Goal: Complete application form

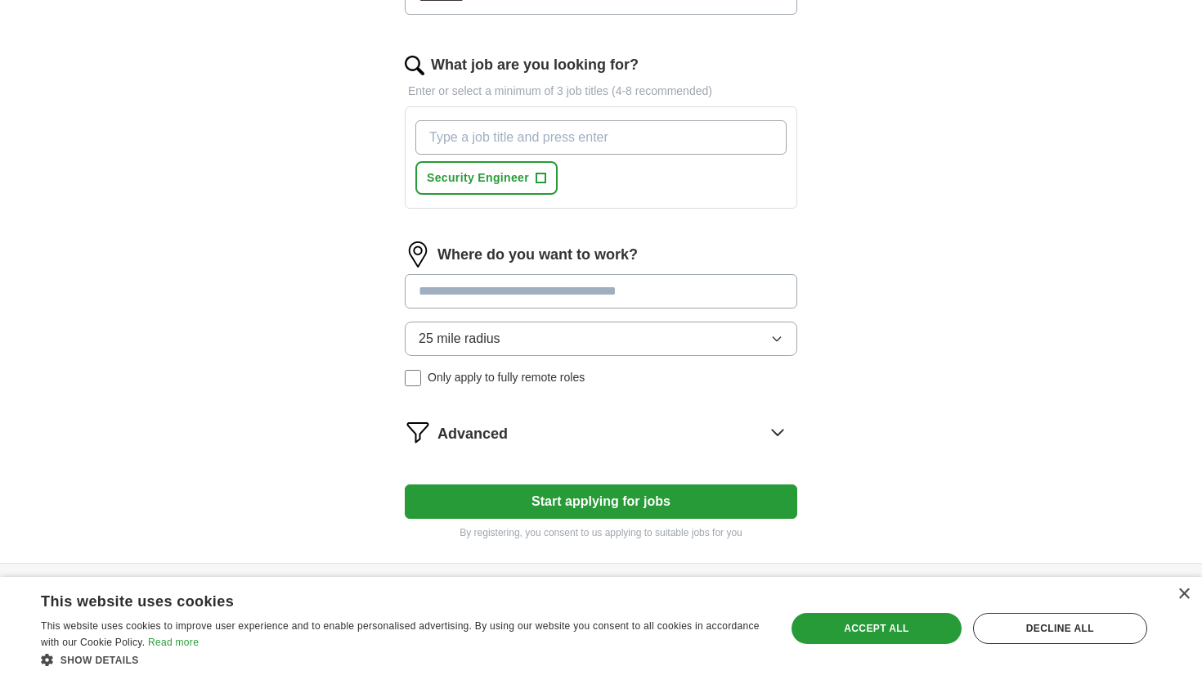
scroll to position [558, 0]
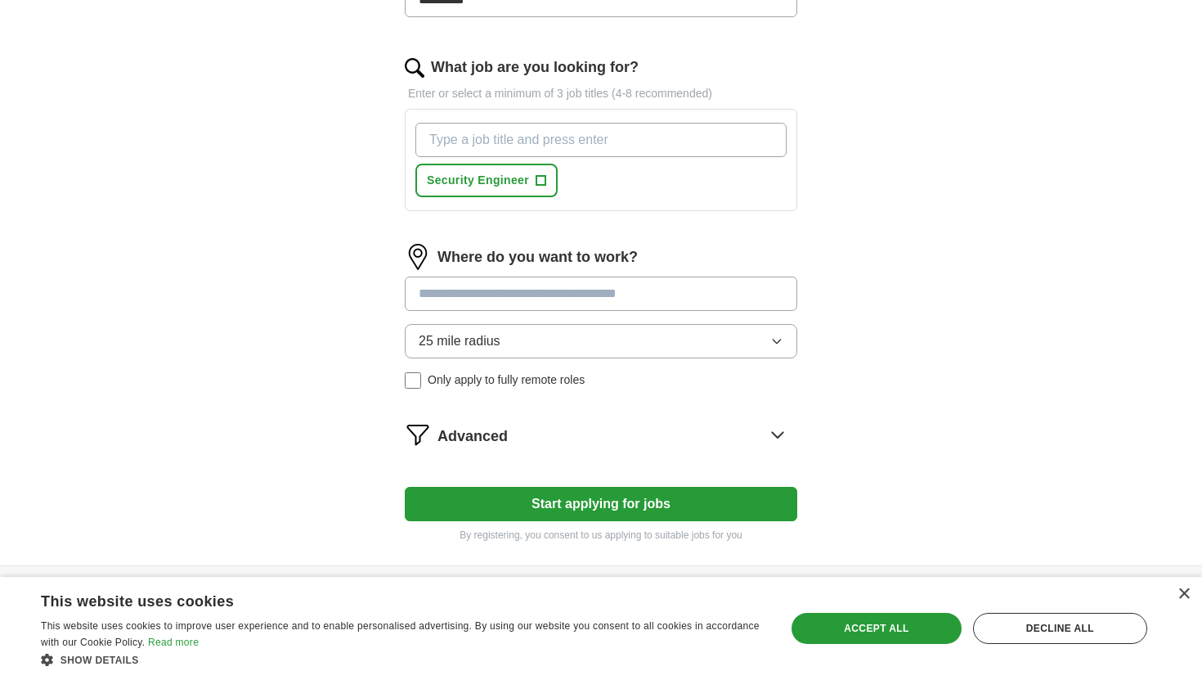
click at [778, 339] on icon "button" at bounding box center [777, 341] width 13 height 13
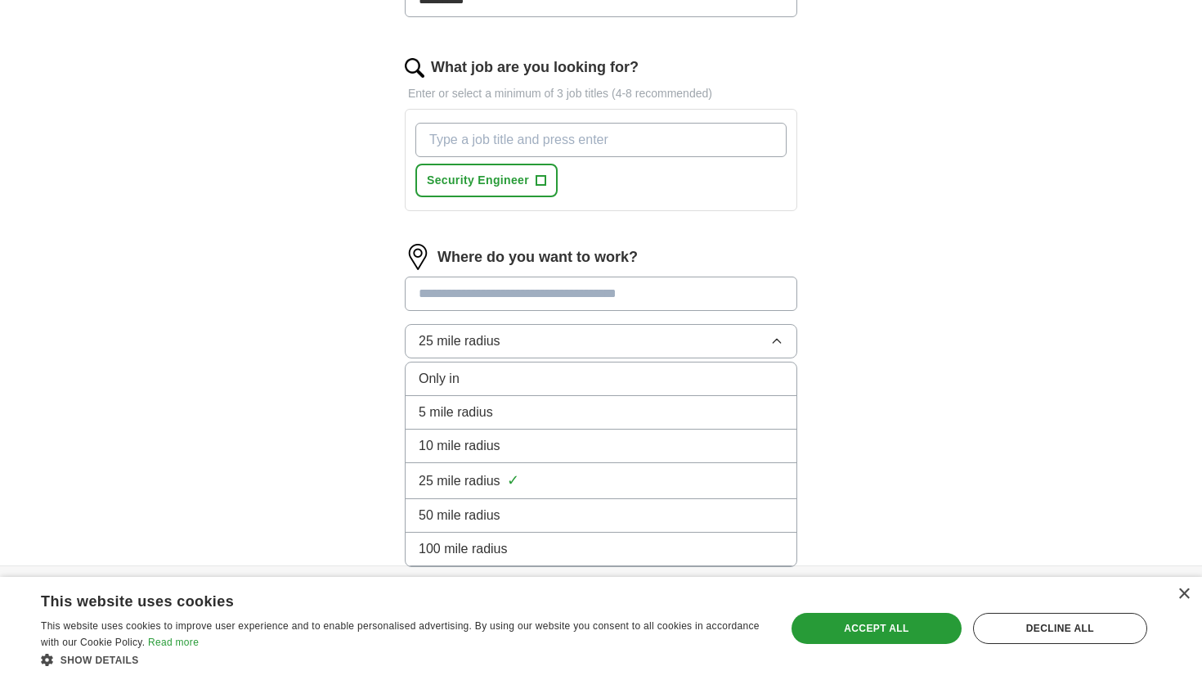
click at [487, 548] on span "100 mile radius" at bounding box center [463, 549] width 89 height 20
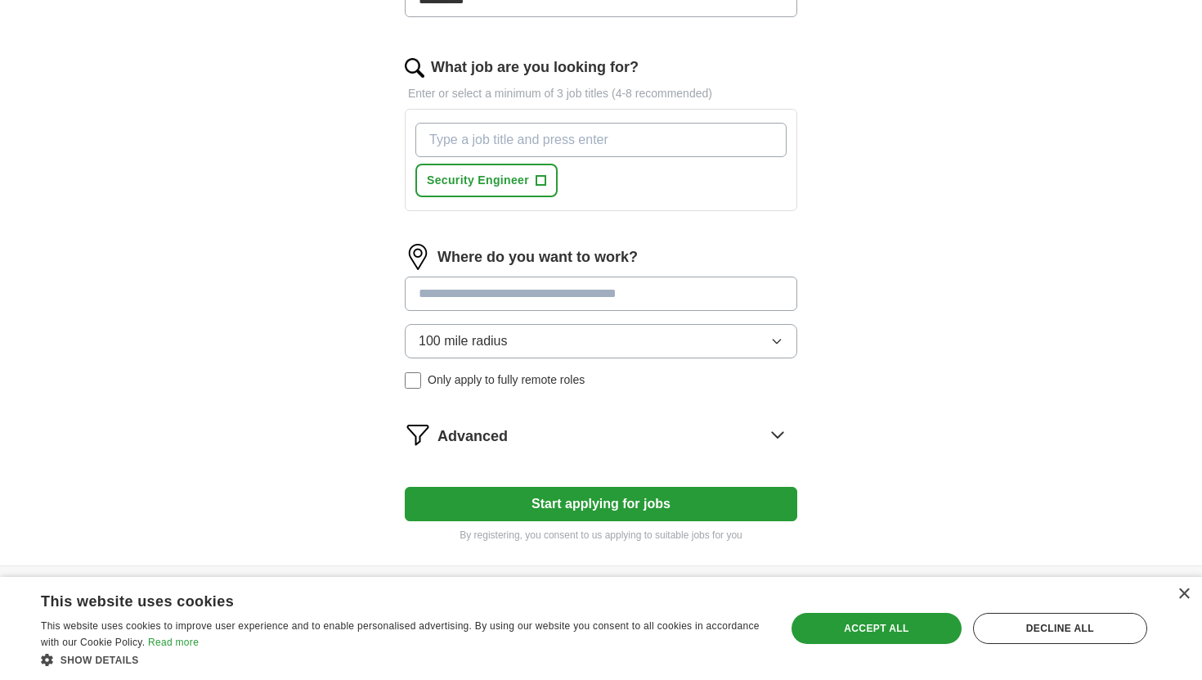
click at [565, 506] on button "Start applying for jobs" at bounding box center [601, 504] width 393 height 34
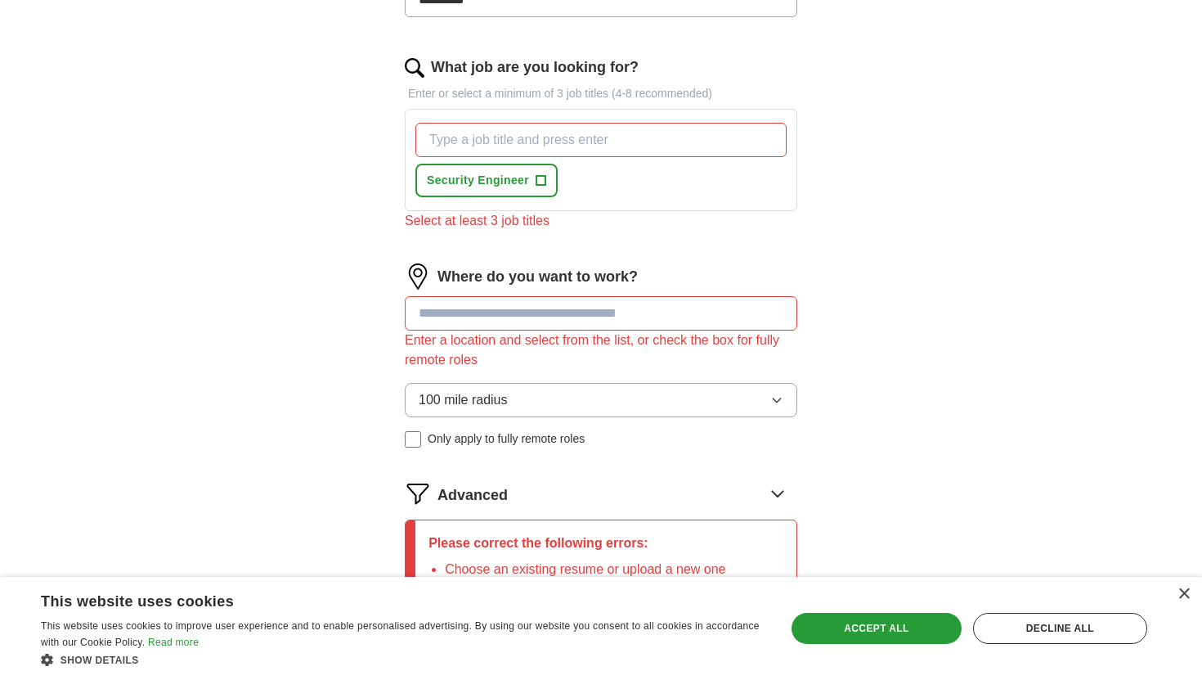
click at [559, 136] on input "What job are you looking for?" at bounding box center [601, 140] width 371 height 34
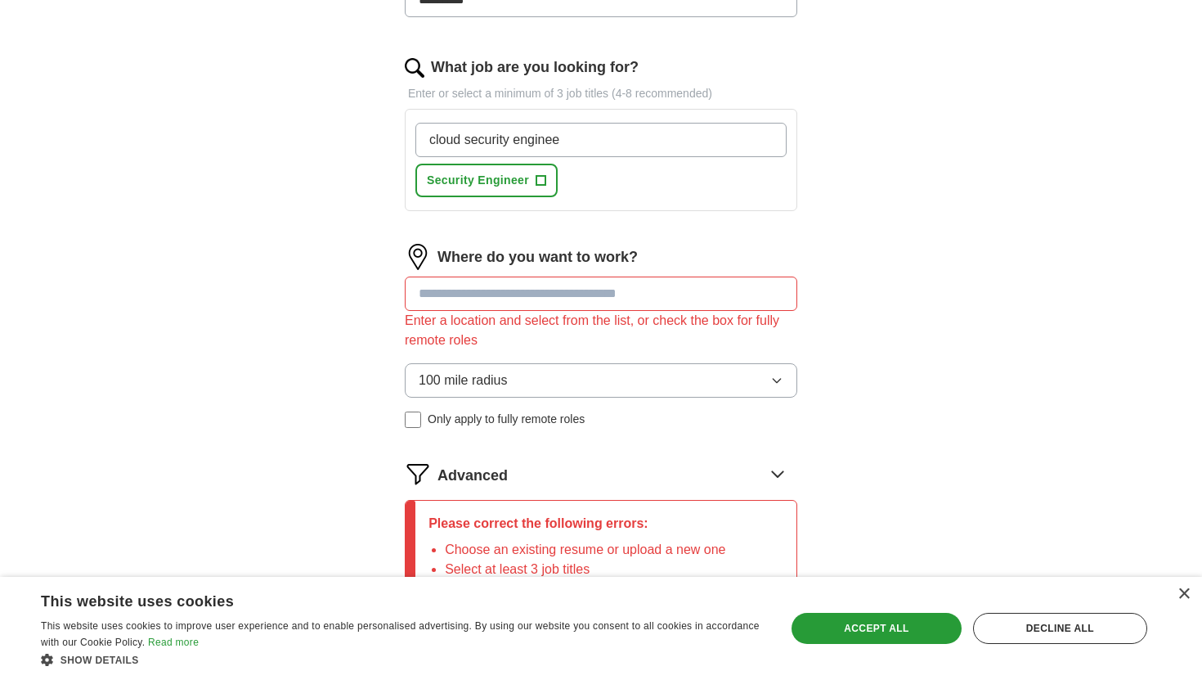
type input "cloud security engineer"
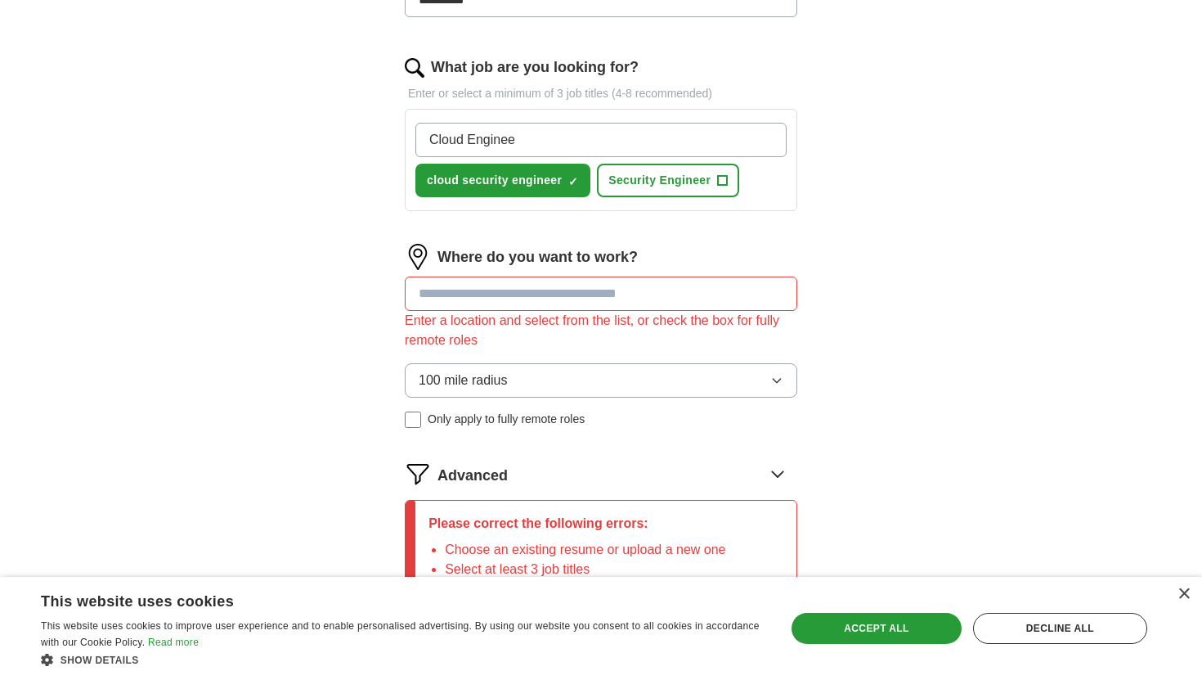
type input "Cloud Engineer"
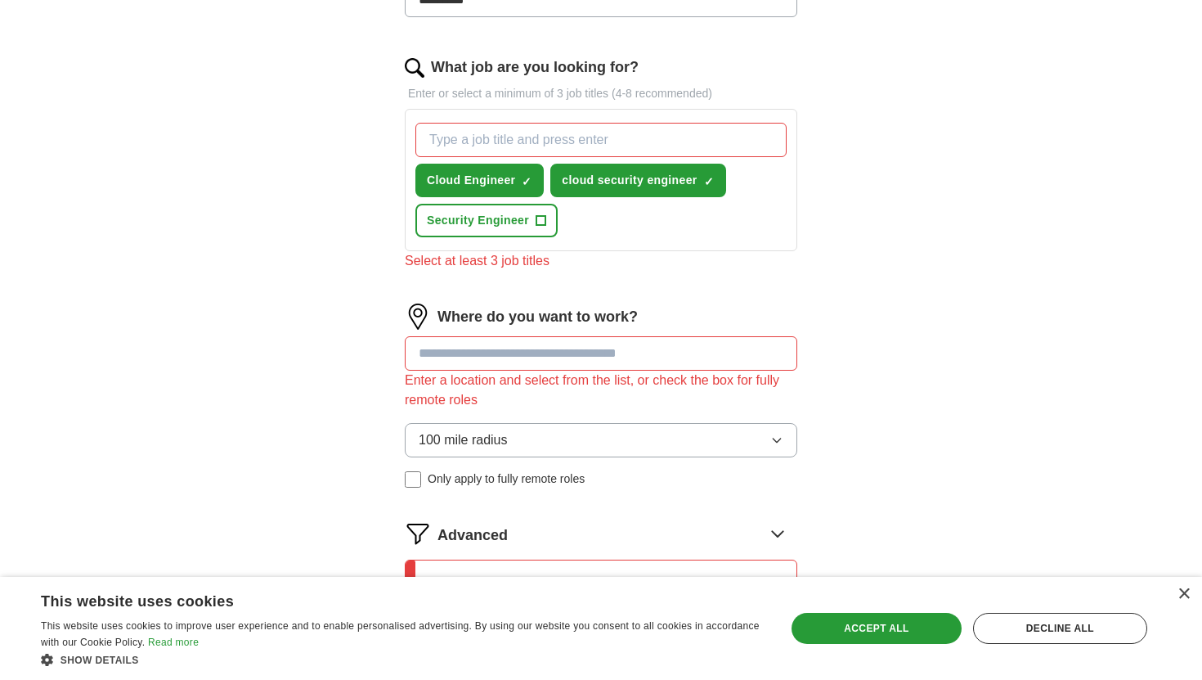
click at [482, 335] on div "Where do you want to work? Enter a location and select from the list, or check …" at bounding box center [601, 401] width 393 height 197
type input "*"
type input "***"
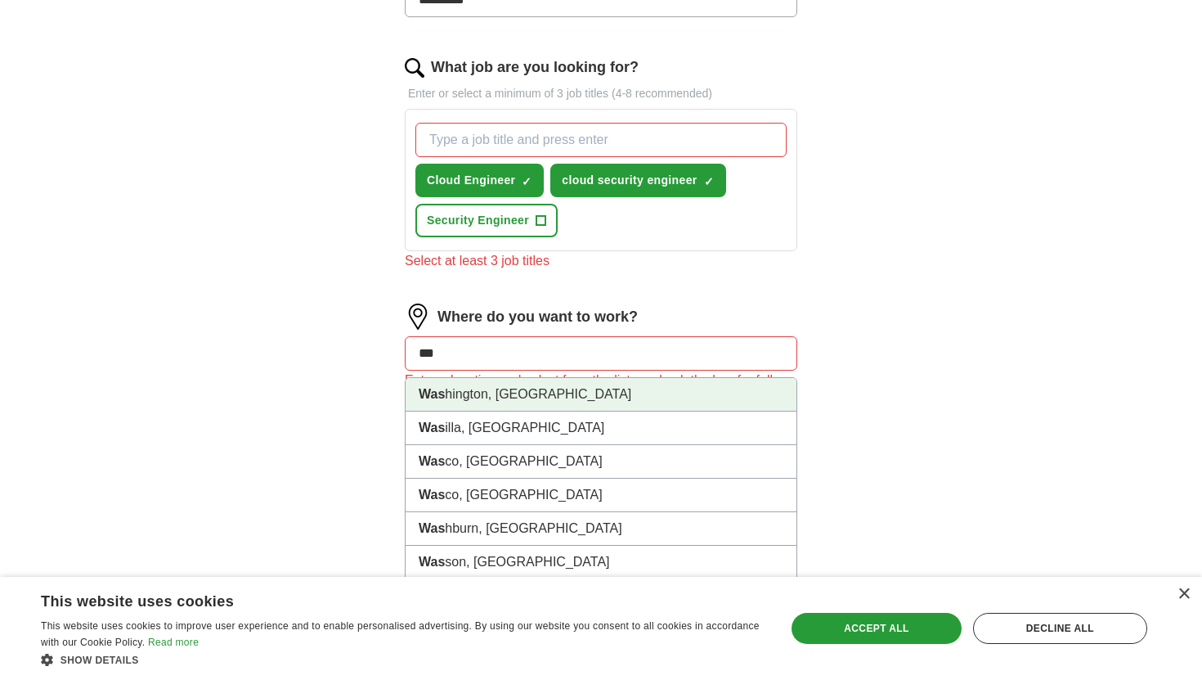
click at [469, 392] on li "Was hington, [GEOGRAPHIC_DATA]" at bounding box center [601, 395] width 391 height 34
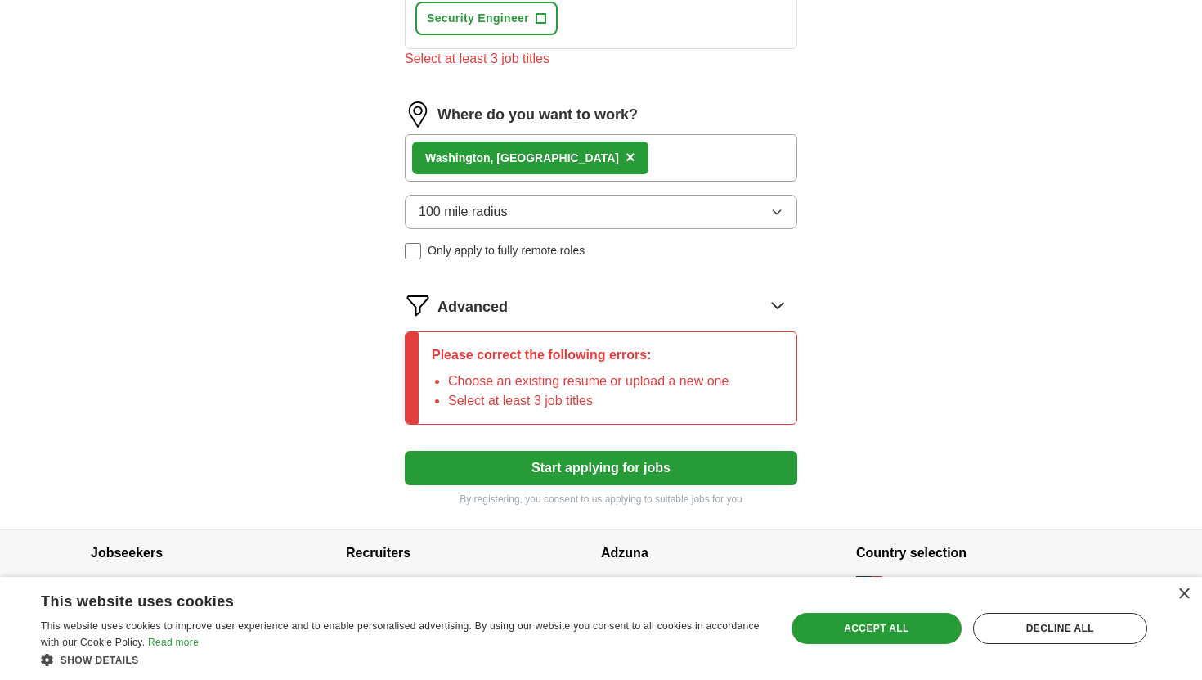
scroll to position [794, 0]
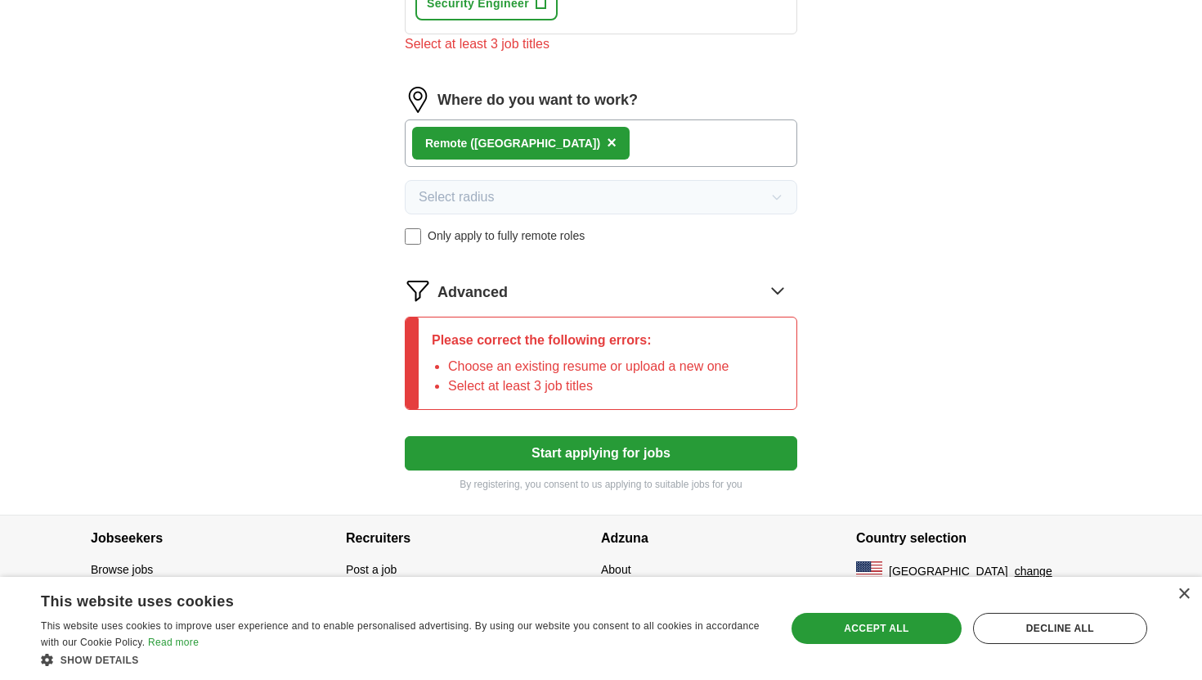
click at [591, 453] on button "Start applying for jobs" at bounding box center [601, 453] width 393 height 34
click at [777, 293] on icon at bounding box center [777, 291] width 11 height 6
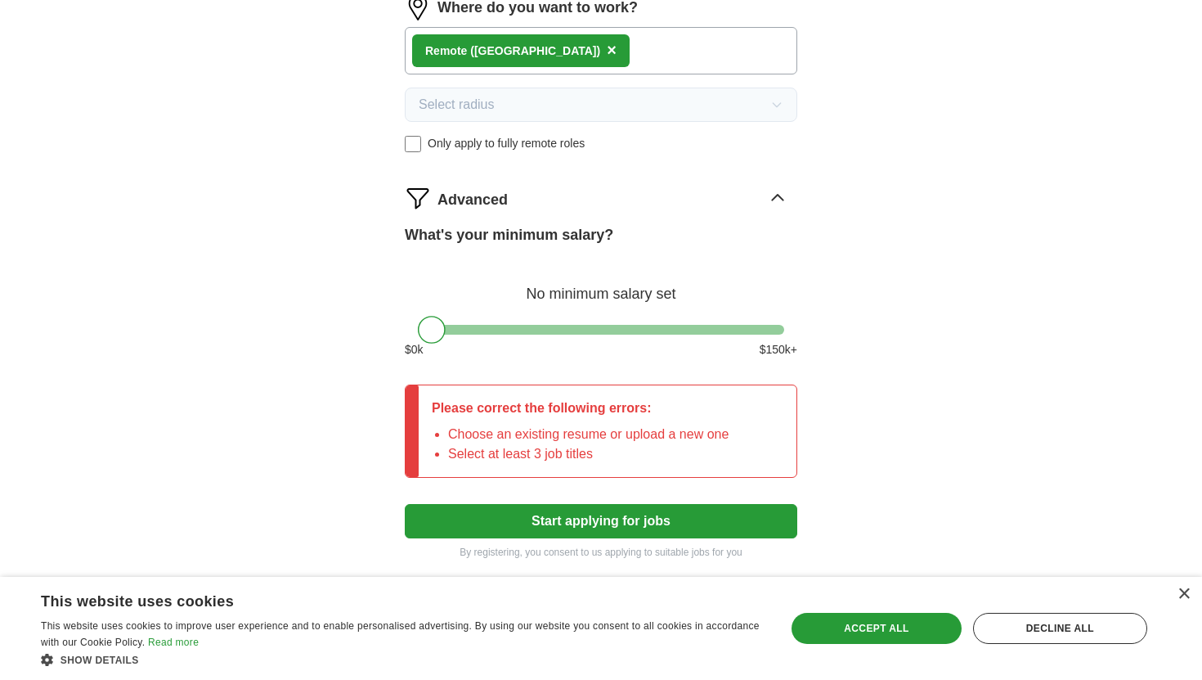
scroll to position [955, 0]
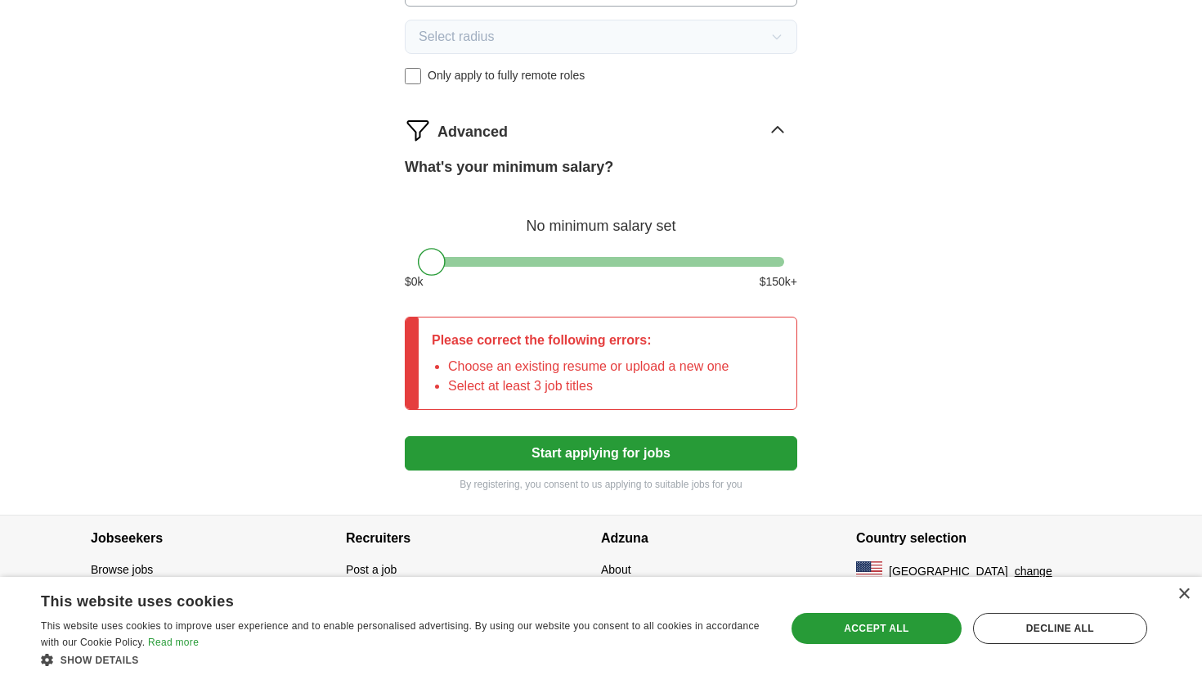
click at [570, 365] on li "Choose an existing resume or upload a new one" at bounding box center [588, 367] width 281 height 20
click at [568, 464] on button "Start applying for jobs" at bounding box center [601, 453] width 393 height 34
click at [548, 448] on button "Start applying for jobs" at bounding box center [601, 453] width 393 height 34
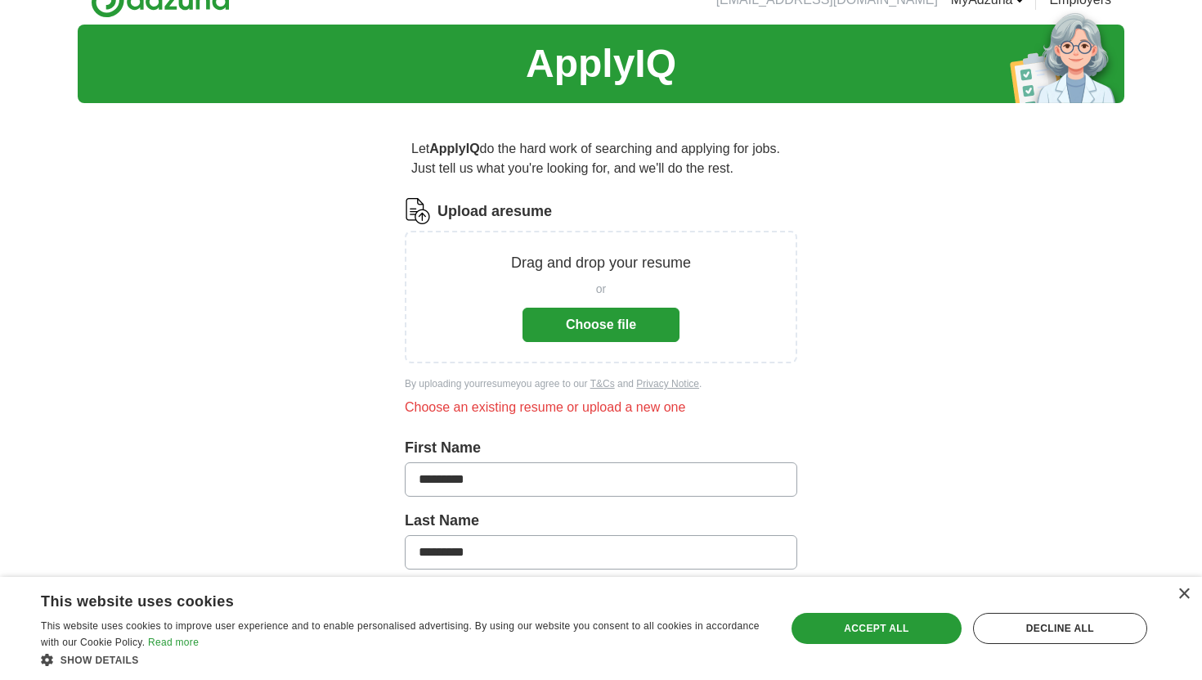
scroll to position [8, 0]
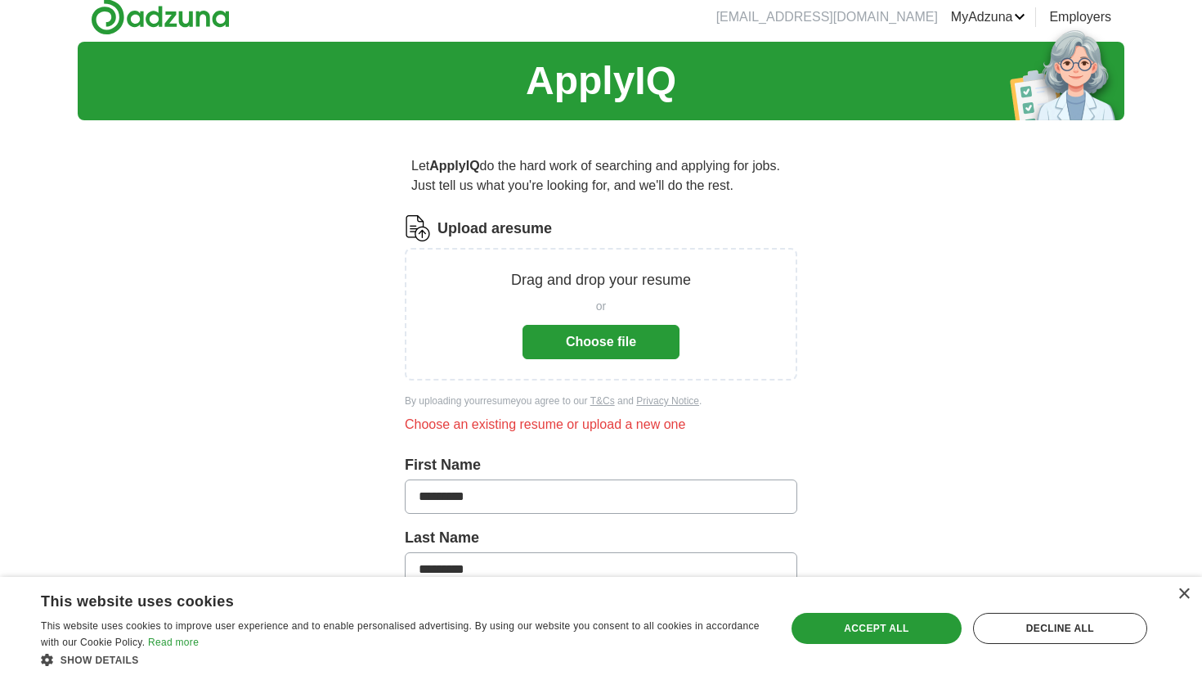
click at [592, 336] on button "Choose file" at bounding box center [601, 342] width 157 height 34
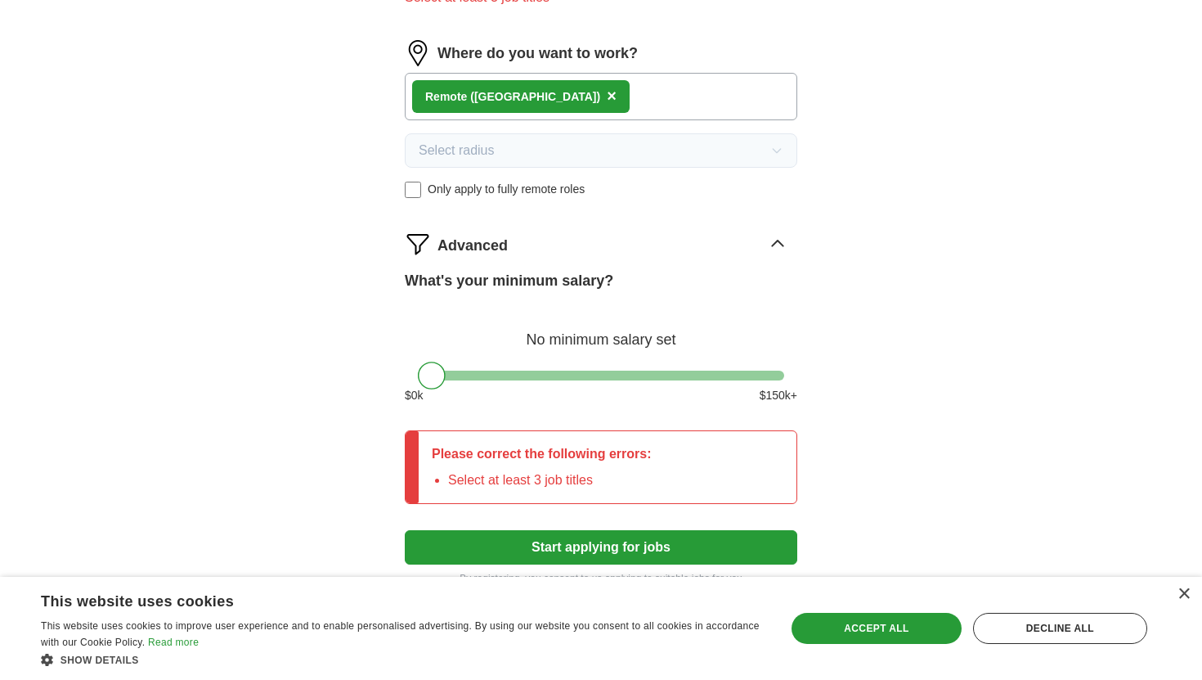
scroll to position [1091, 0]
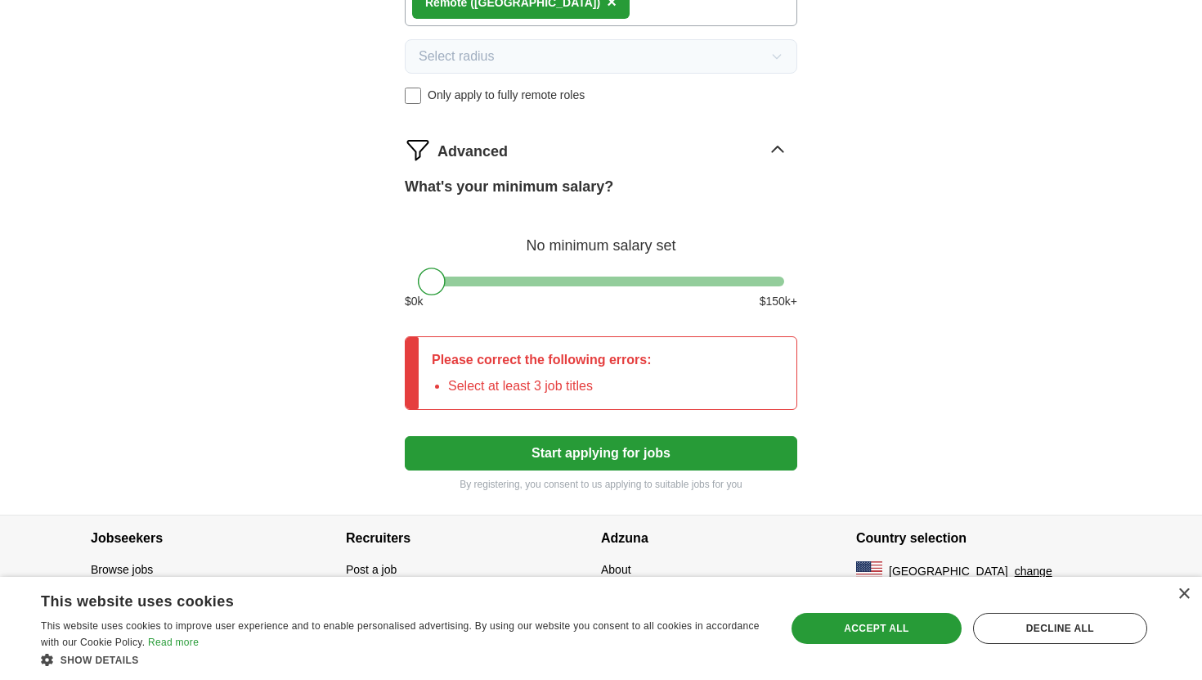
click at [578, 450] on button "Start applying for jobs" at bounding box center [601, 453] width 393 height 34
click at [565, 452] on button "Start applying for jobs" at bounding box center [601, 453] width 393 height 34
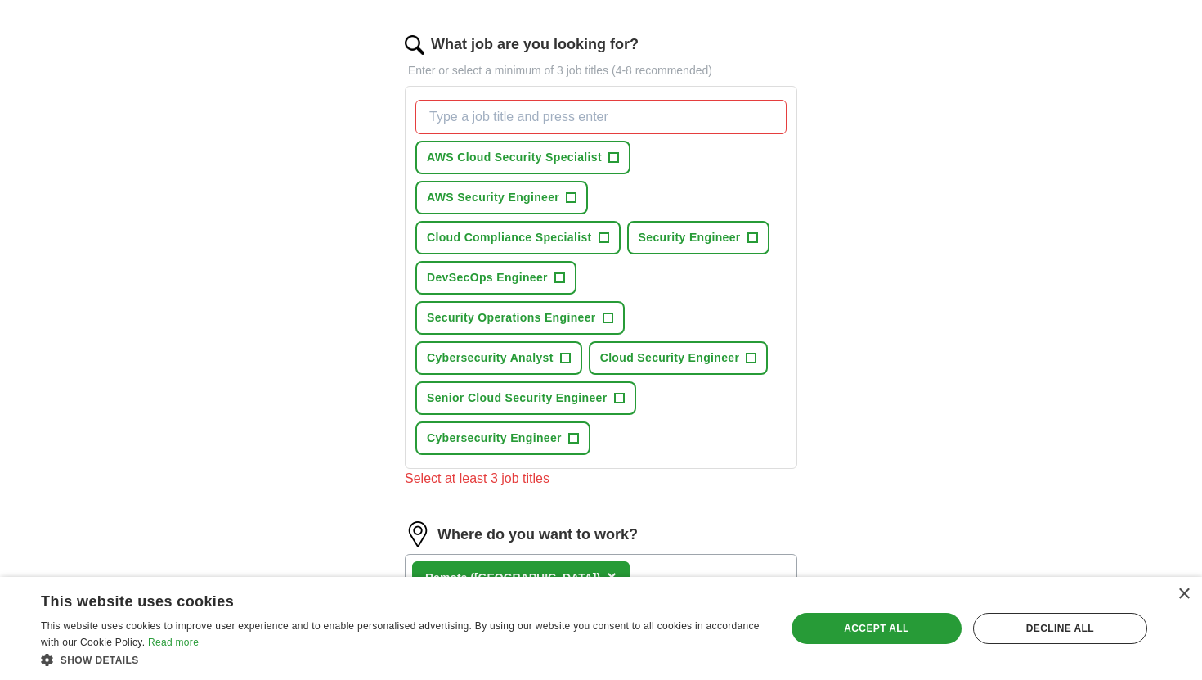
scroll to position [520, 0]
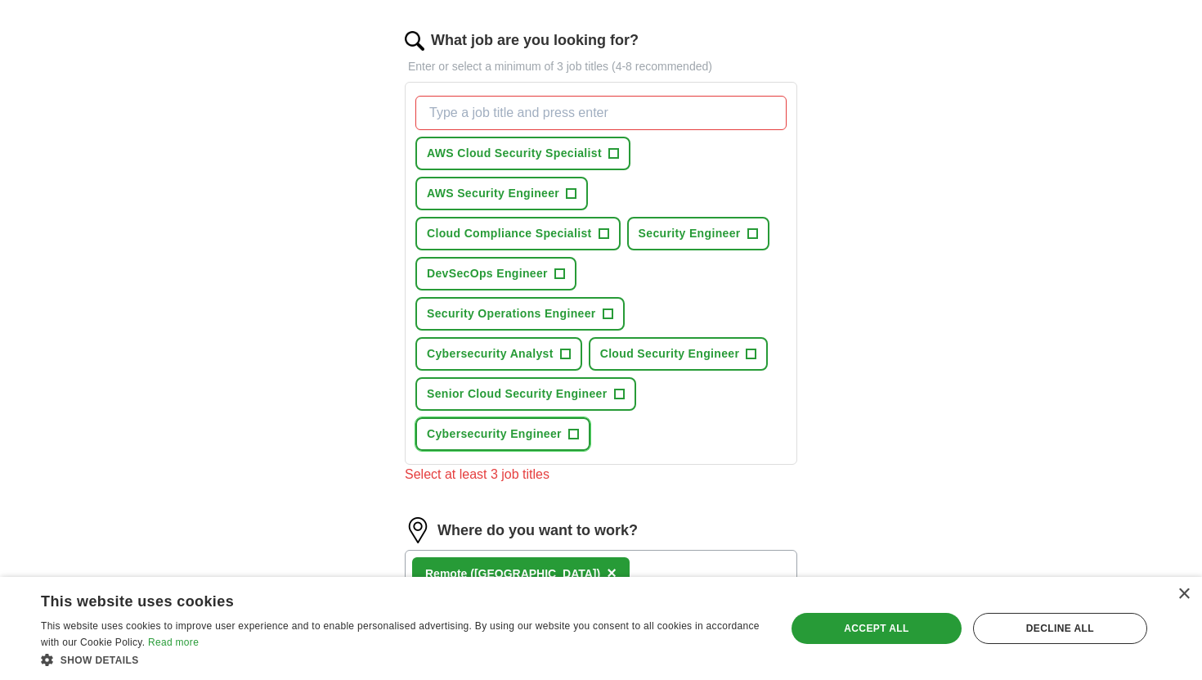
click at [573, 435] on span "+" at bounding box center [573, 434] width 10 height 13
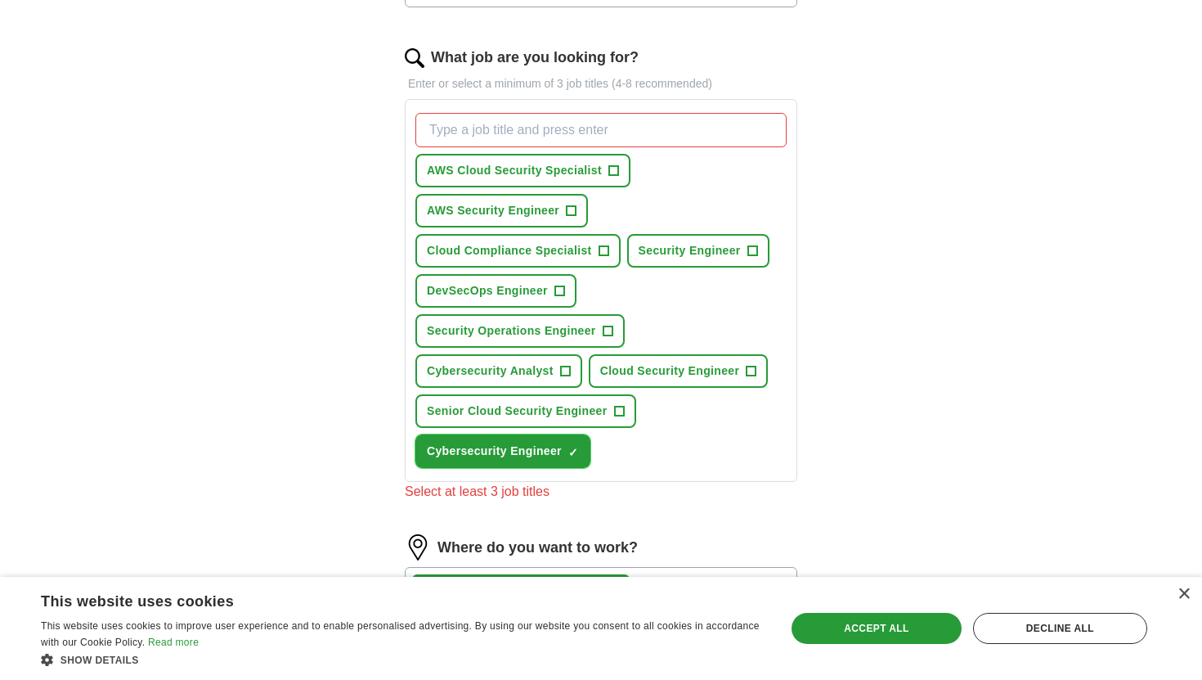
scroll to position [495, 0]
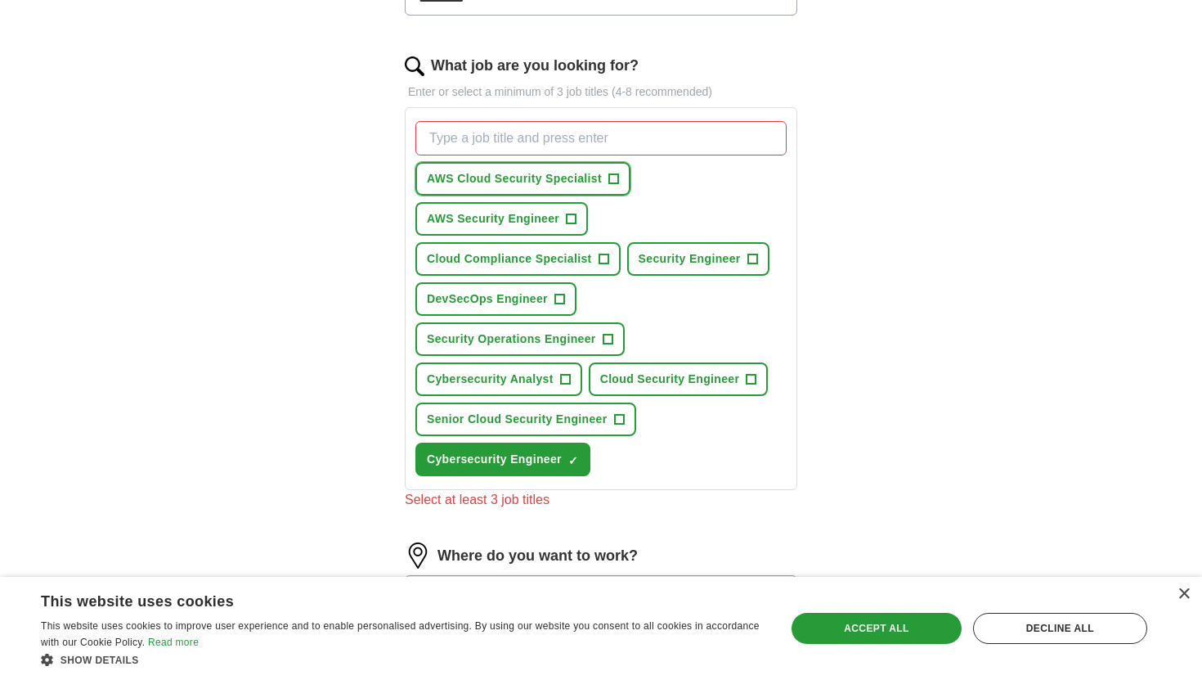
click at [613, 177] on span "+" at bounding box center [614, 179] width 10 height 13
click at [570, 213] on span "+" at bounding box center [572, 219] width 10 height 13
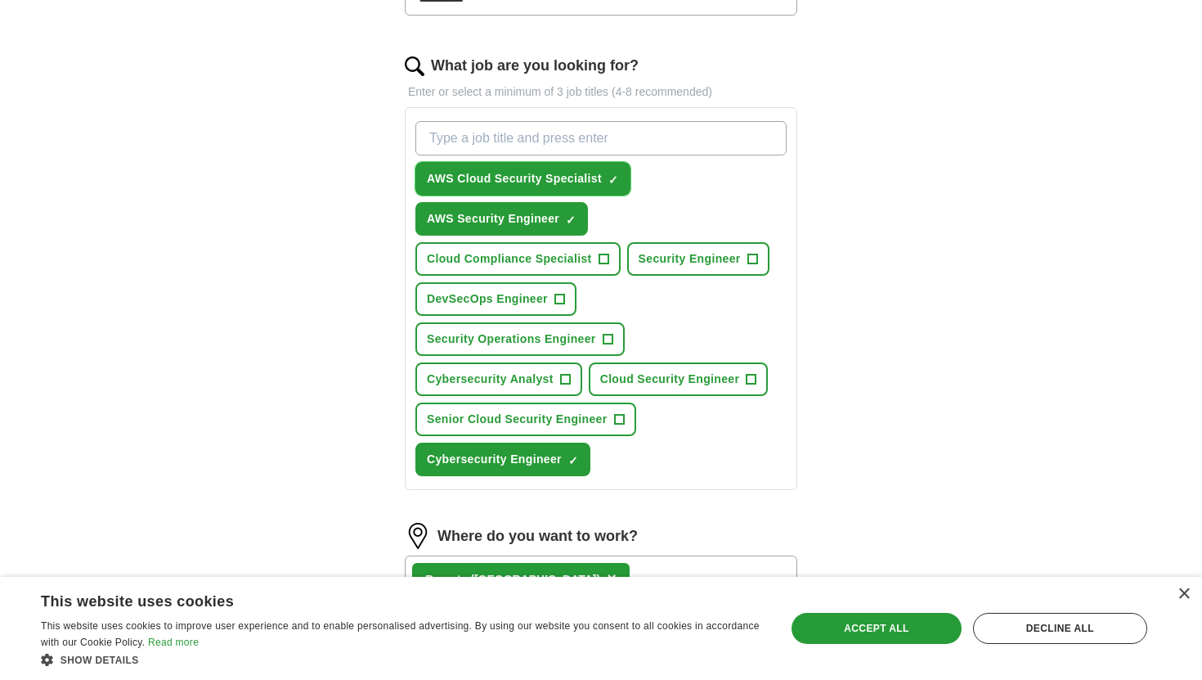
click at [0, 0] on span "×" at bounding box center [0, 0] width 0 height 0
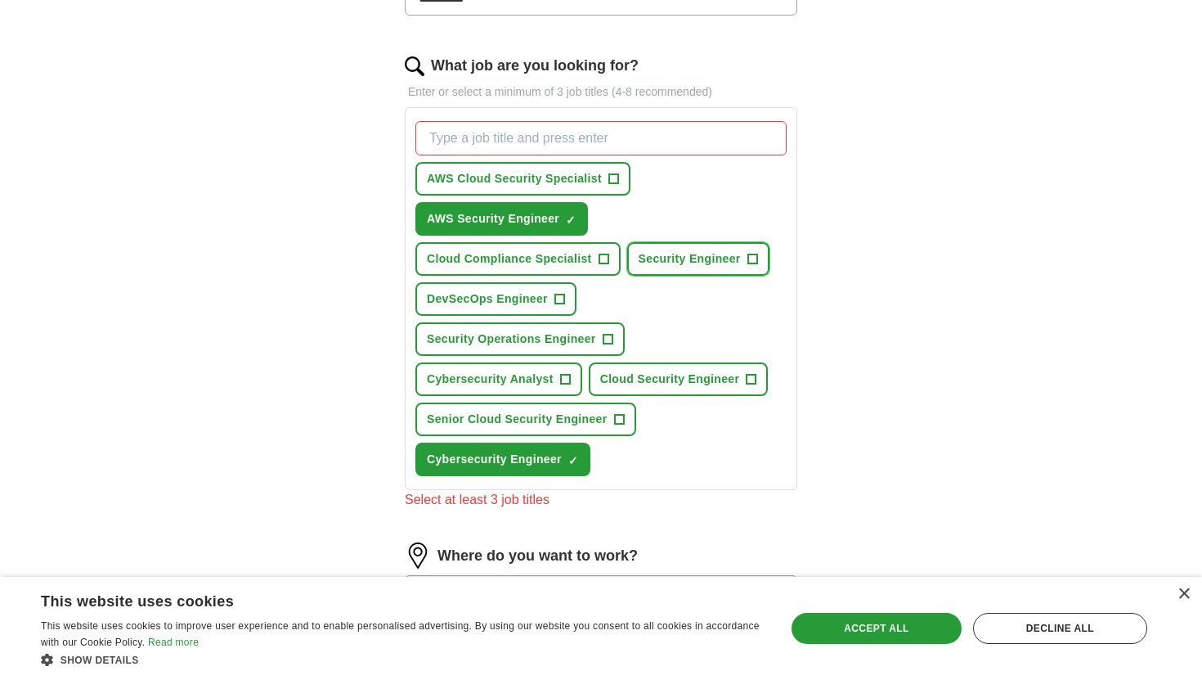
click at [748, 259] on span "+" at bounding box center [753, 259] width 10 height 13
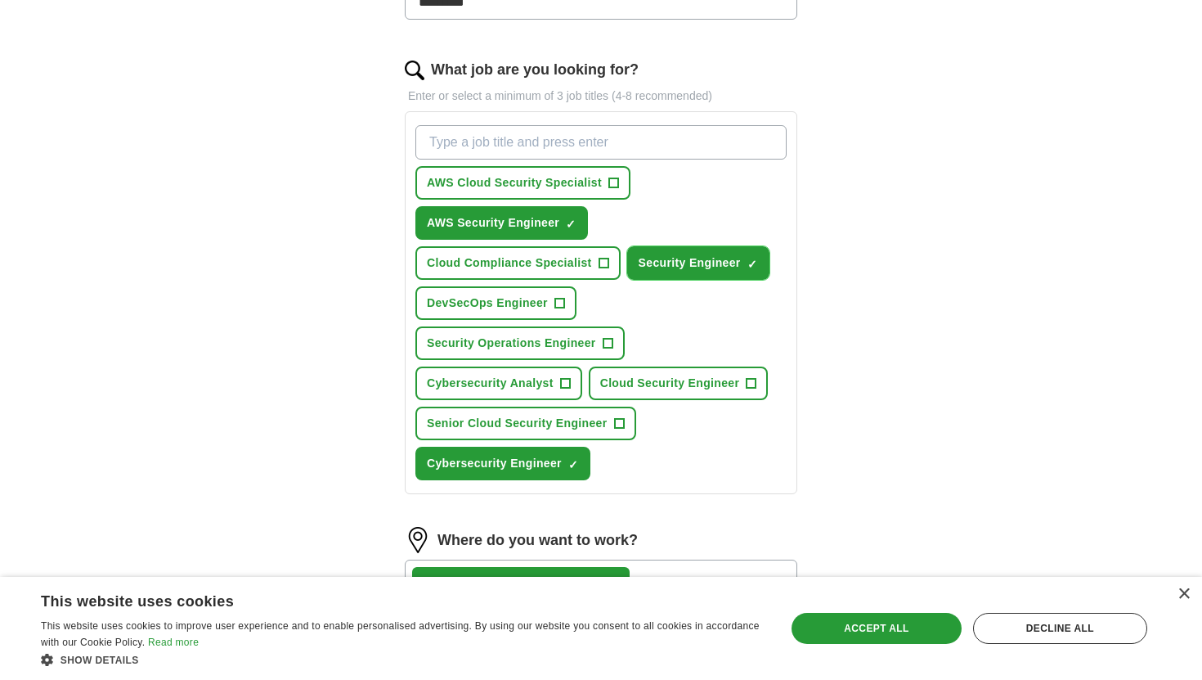
scroll to position [483, 0]
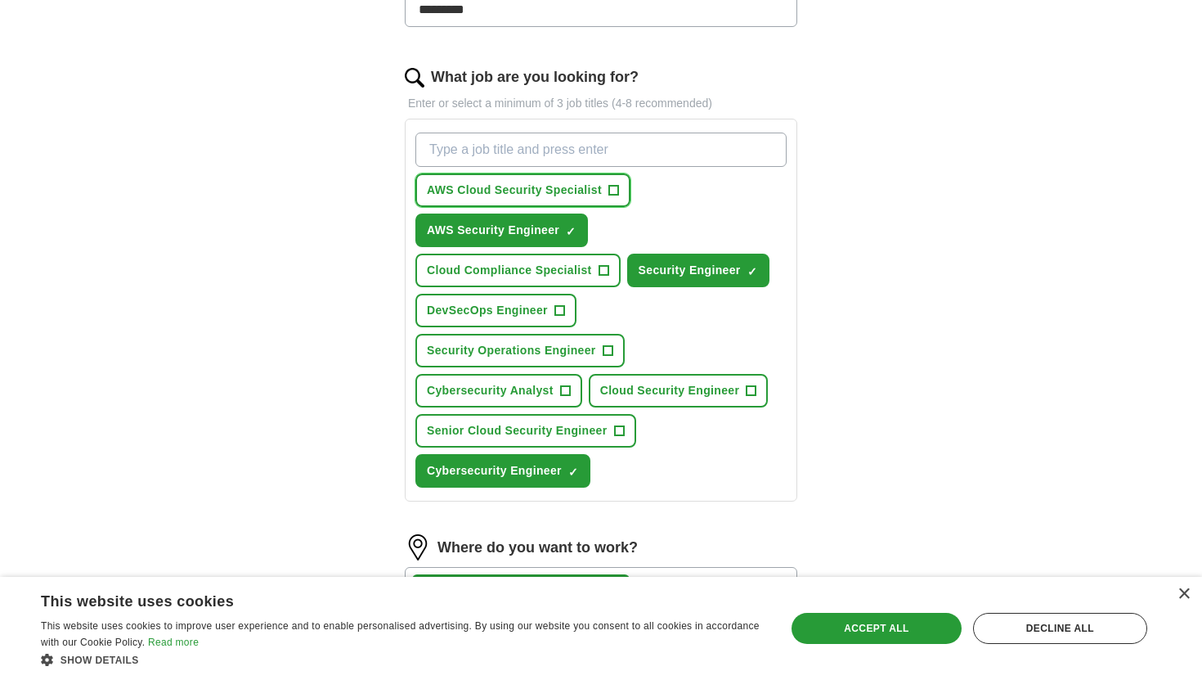
click at [613, 189] on span "+" at bounding box center [614, 190] width 10 height 13
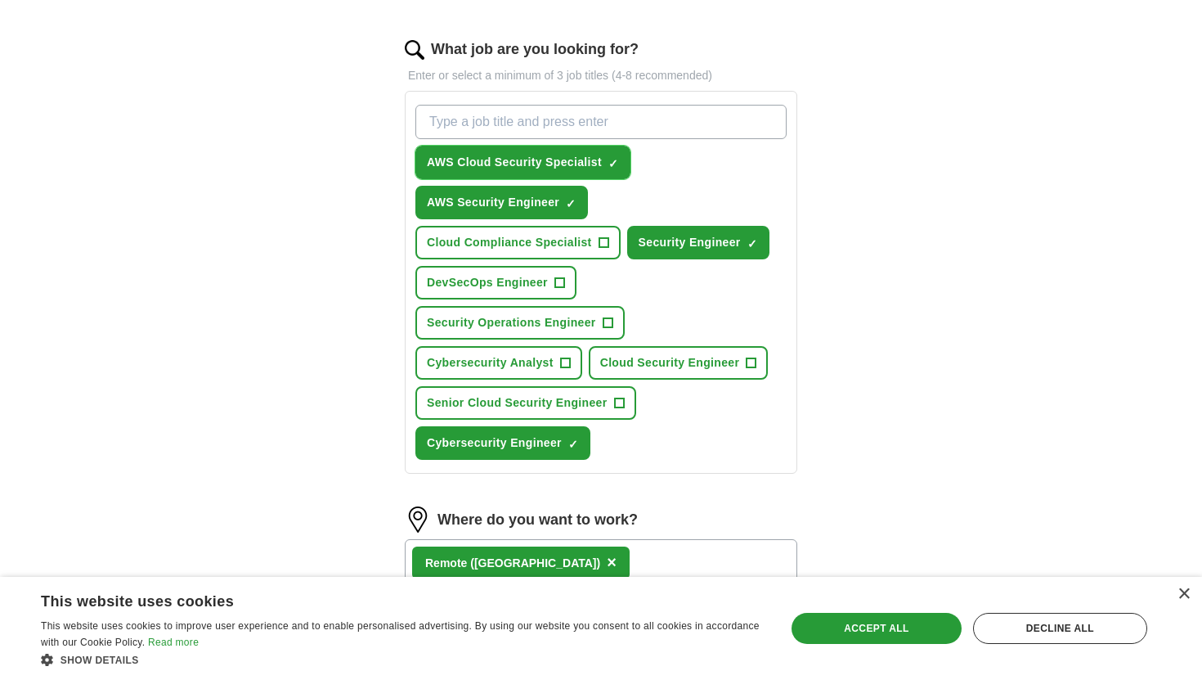
scroll to position [522, 0]
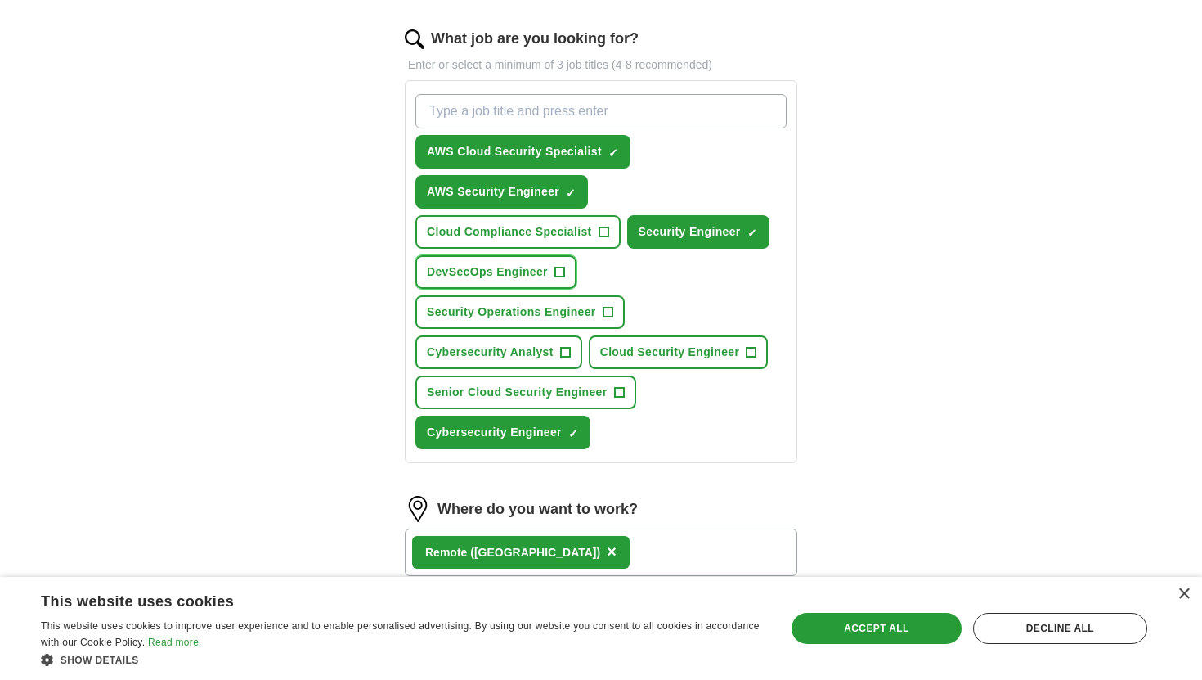
click at [563, 274] on span "+" at bounding box center [560, 272] width 10 height 13
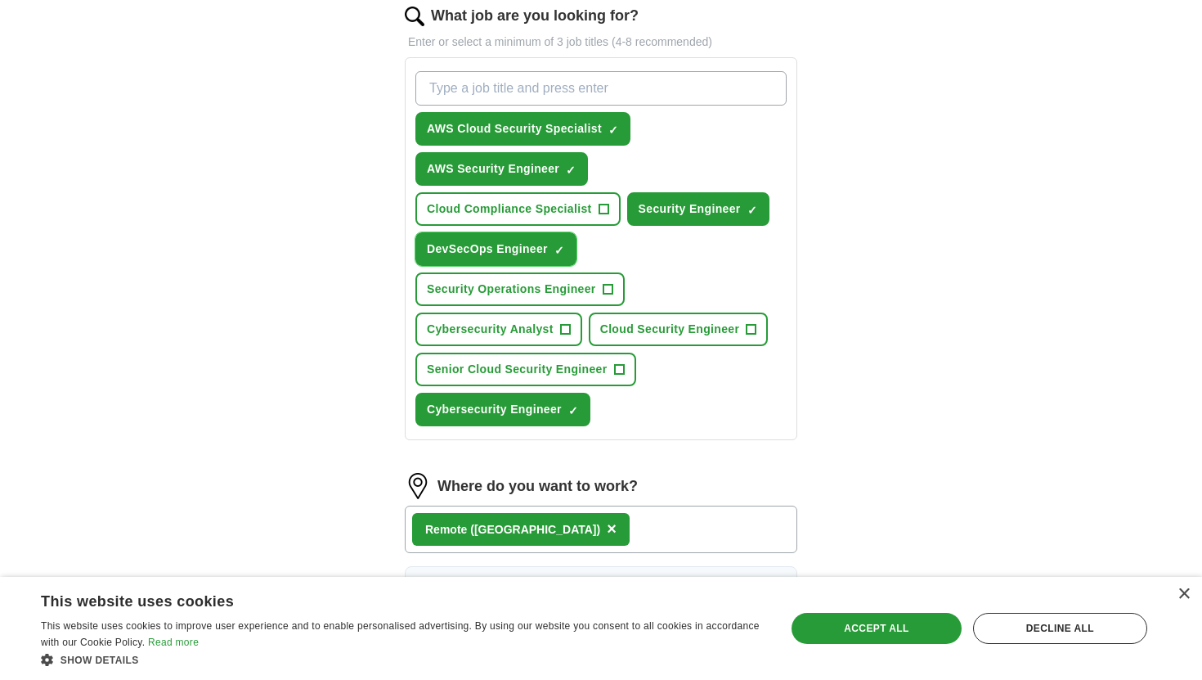
scroll to position [546, 0]
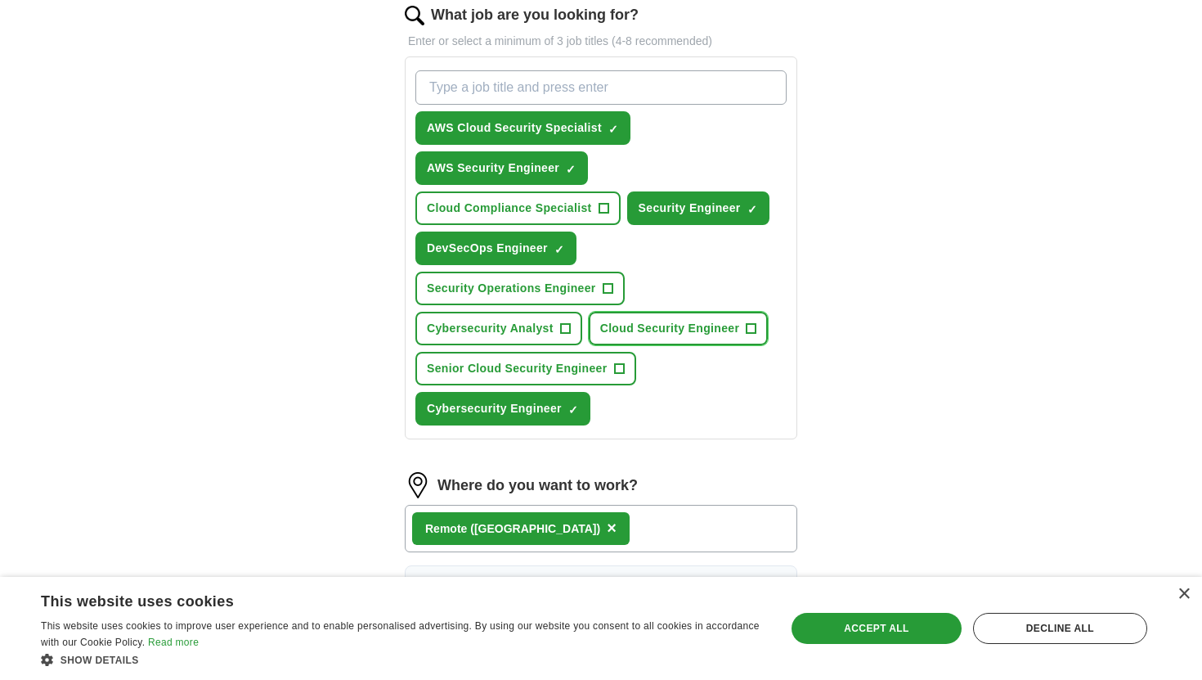
click at [757, 325] on button "Cloud Security Engineer +" at bounding box center [679, 329] width 180 height 34
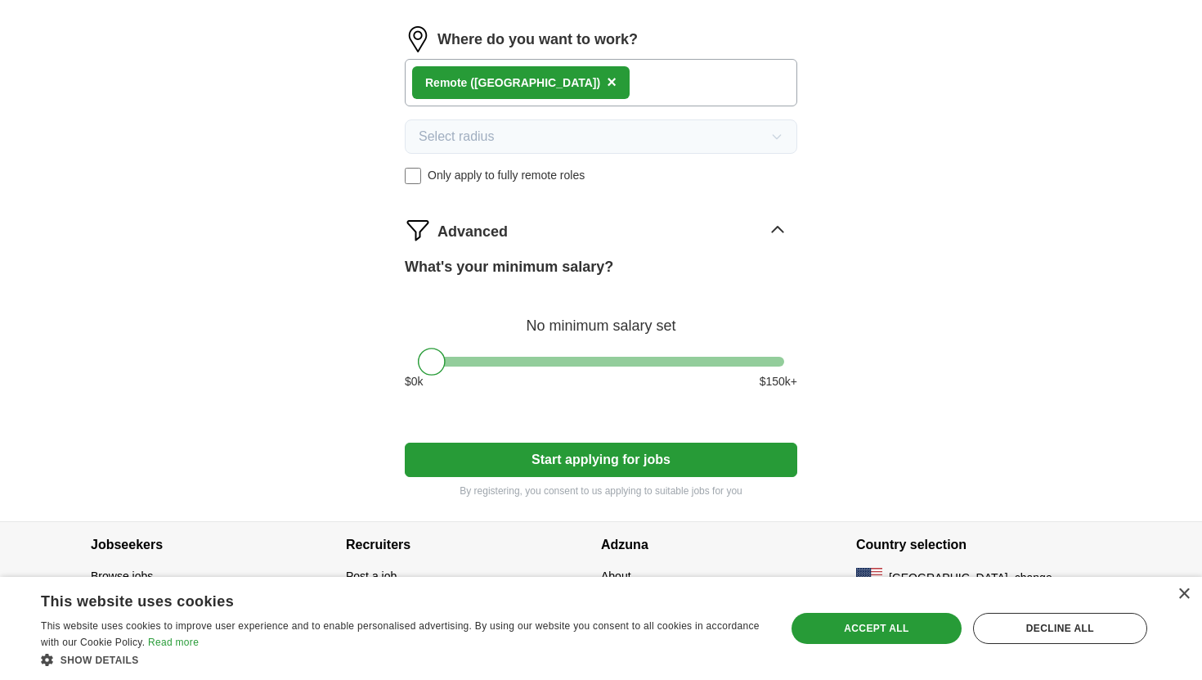
scroll to position [998, 0]
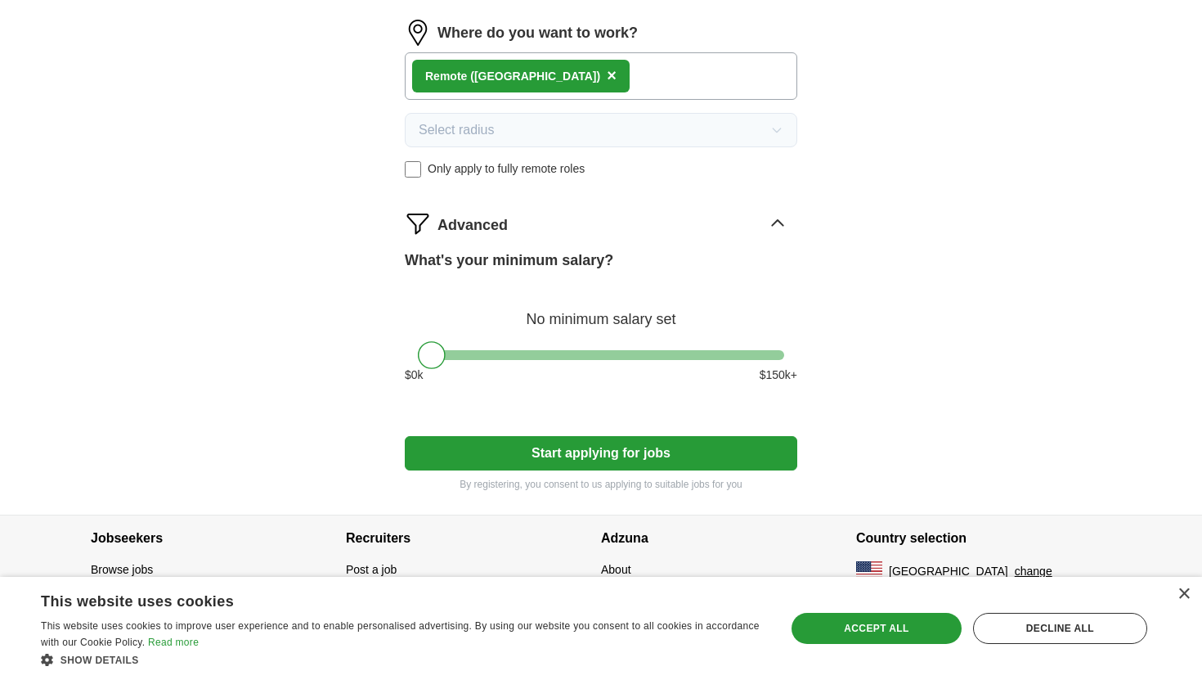
click at [645, 452] on button "Start applying for jobs" at bounding box center [601, 453] width 393 height 34
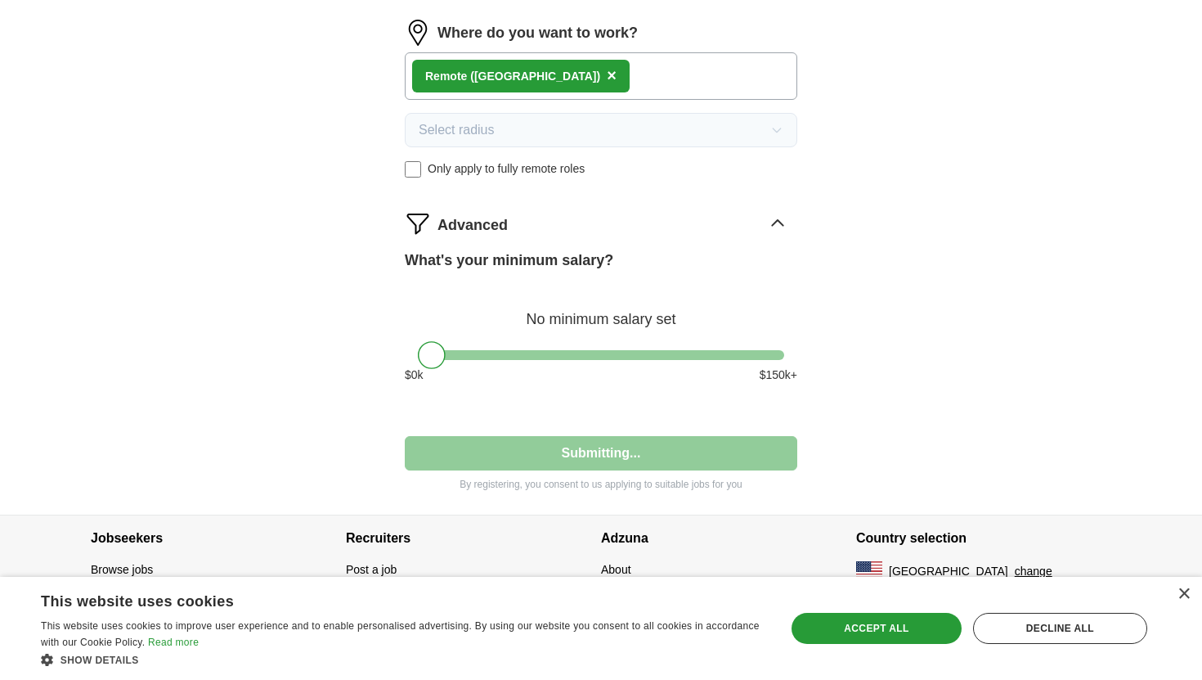
select select "**"
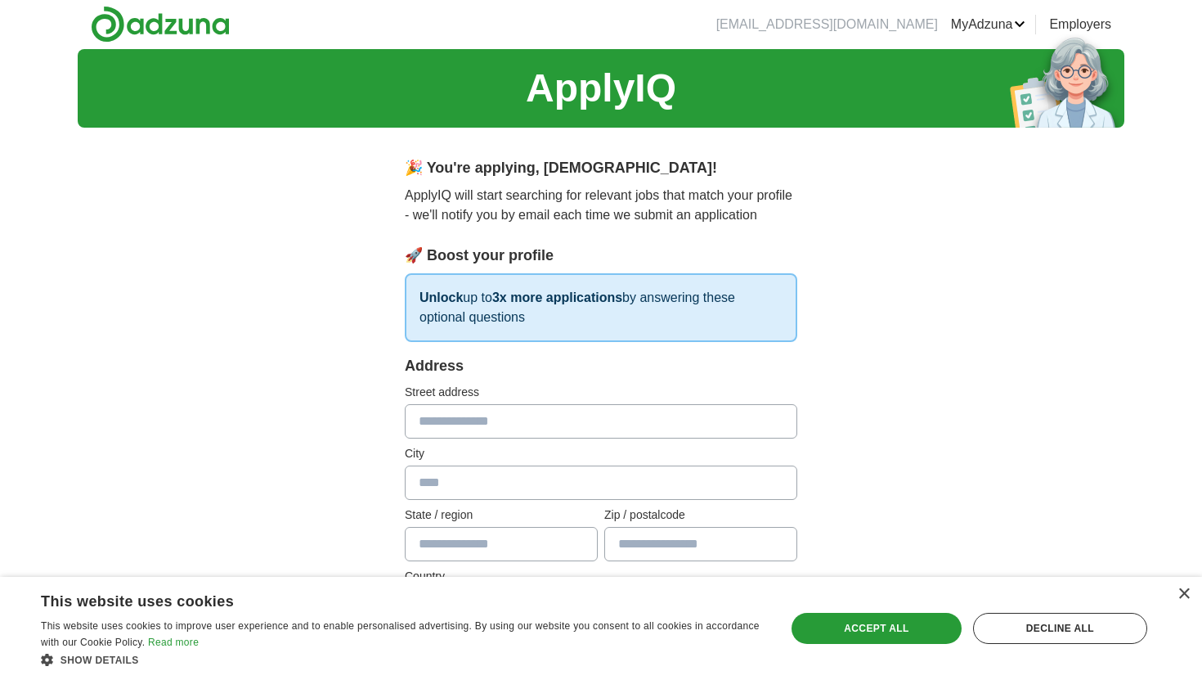
scroll to position [0, 0]
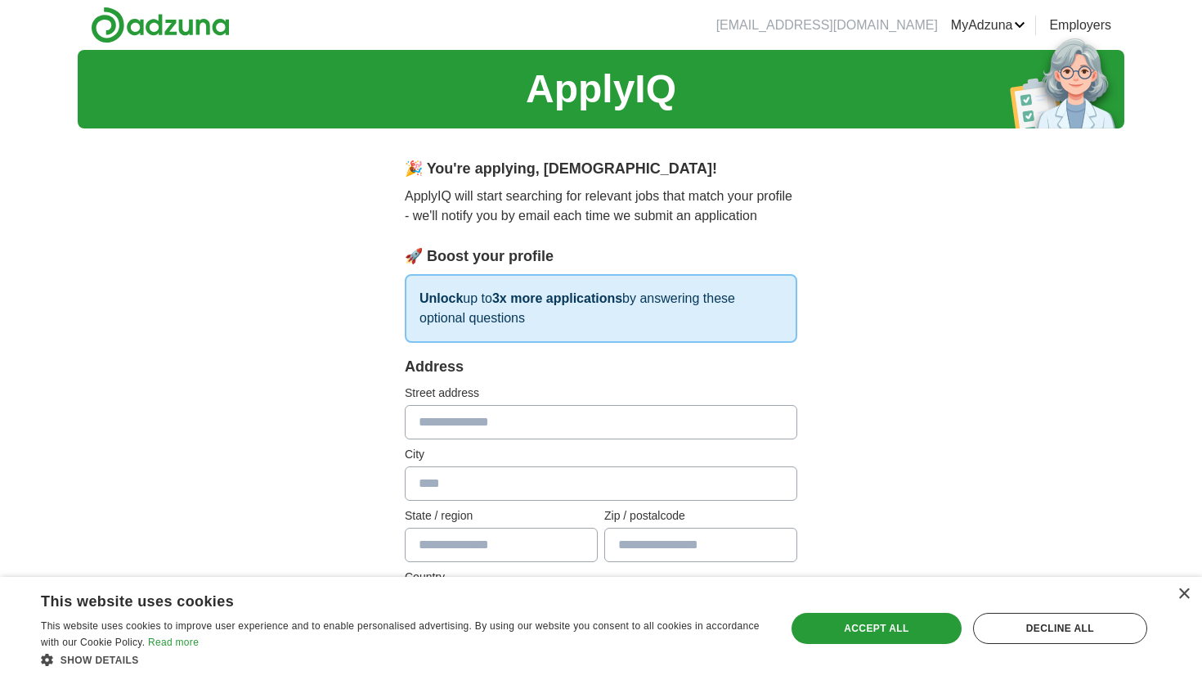
click at [597, 416] on input "text" at bounding box center [601, 422] width 393 height 34
click at [468, 428] on input "text" at bounding box center [601, 422] width 393 height 34
type input "**********"
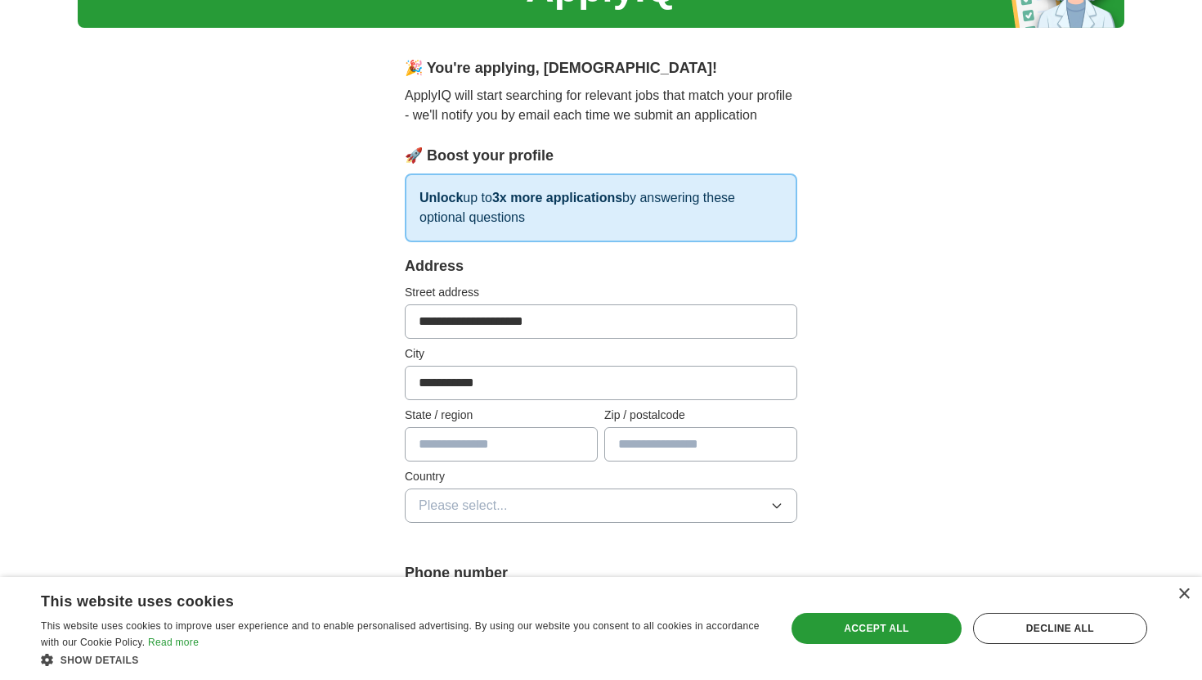
scroll to position [101, 0]
type input "**********"
click at [471, 450] on input "text" at bounding box center [501, 443] width 193 height 34
type input "**"
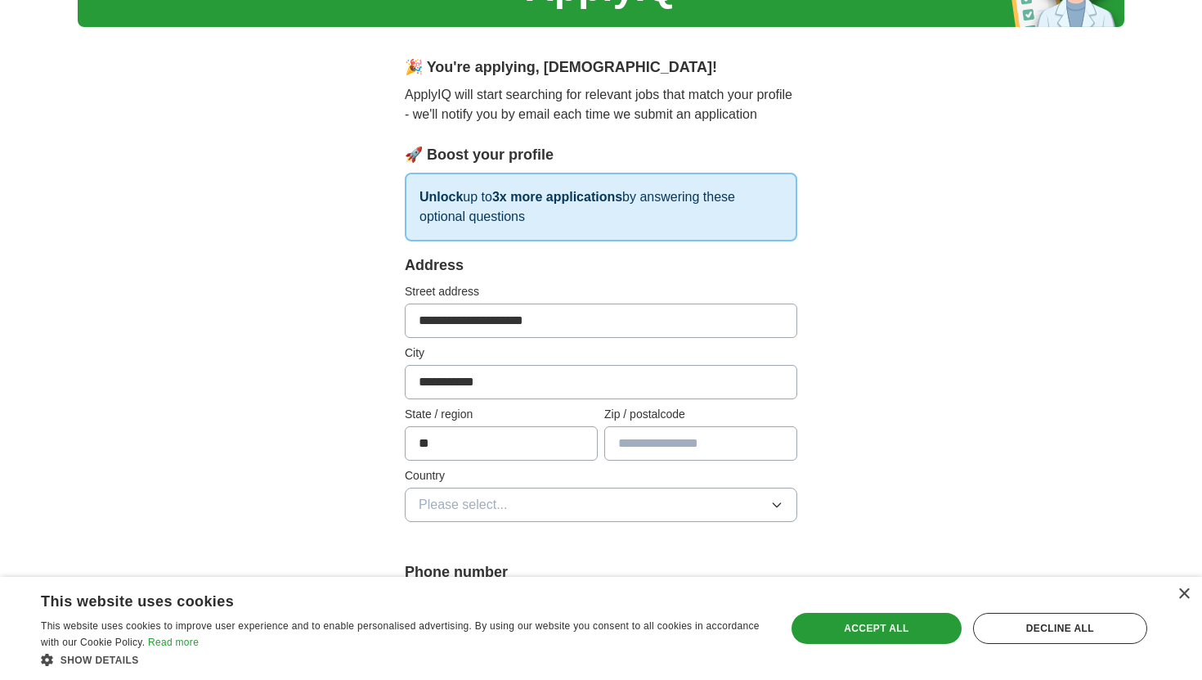
click at [686, 449] on input "text" at bounding box center [700, 443] width 193 height 34
type input "**"
